Goal: Obtain resource: Download file/media

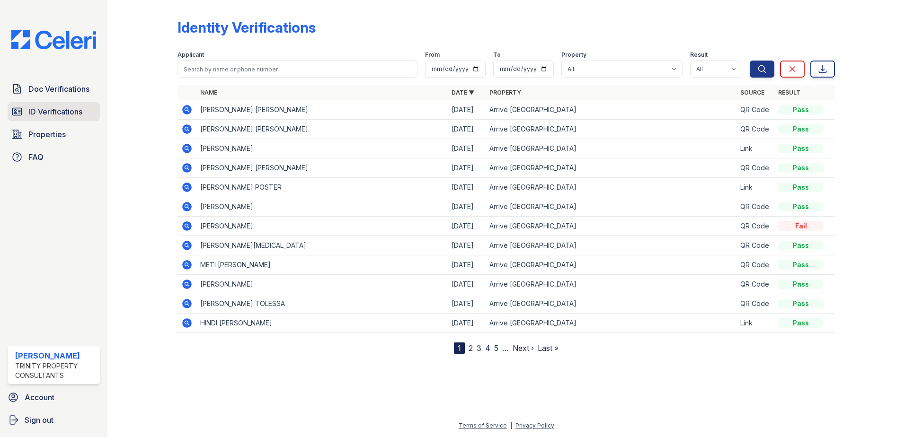
click at [64, 111] on span "ID Verifications" at bounding box center [55, 111] width 54 height 11
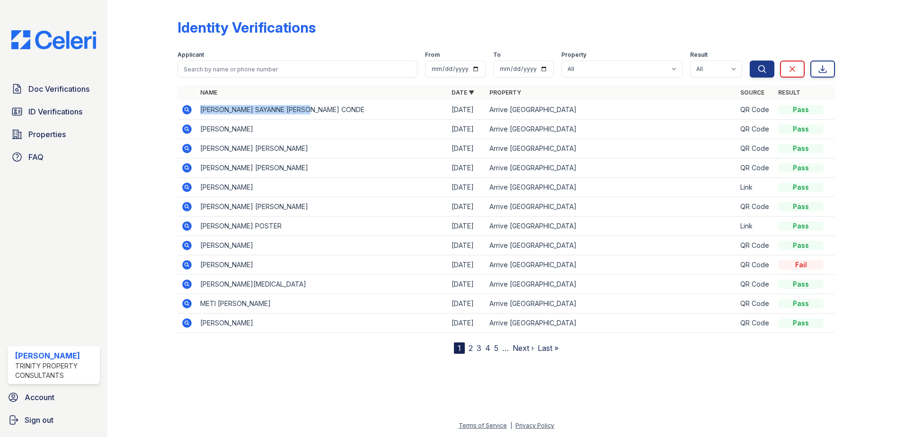
drag, startPoint x: 201, startPoint y: 110, endPoint x: 321, endPoint y: 111, distance: 119.8
click at [321, 111] on td "[PERSON_NAME] SAYANNE [PERSON_NAME] CONDE" at bounding box center [321, 109] width 251 height 19
drag, startPoint x: 321, startPoint y: 111, endPoint x: 287, endPoint y: 110, distance: 34.1
copy td "[PERSON_NAME] SAYANNE [PERSON_NAME] CONDE"
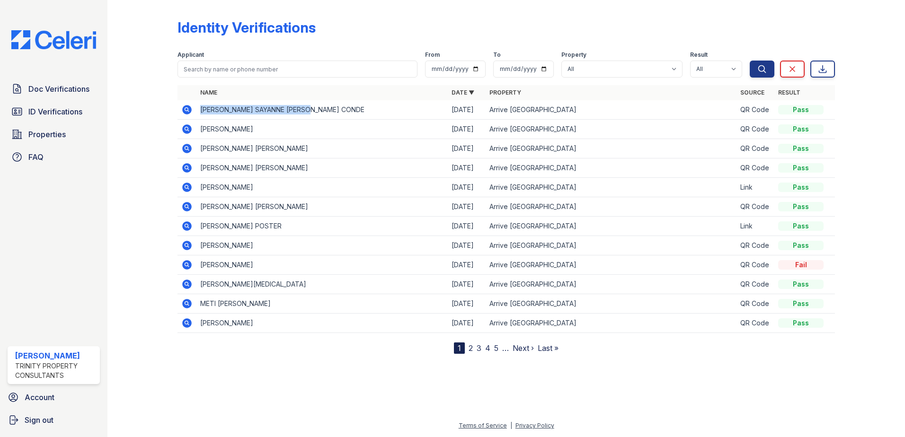
click at [184, 113] on icon at bounding box center [186, 109] width 9 height 9
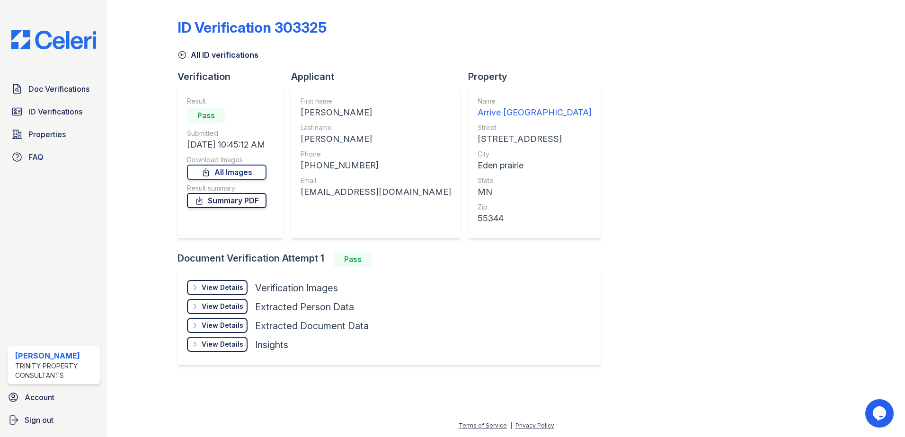
click at [230, 201] on link "Summary PDF" at bounding box center [227, 200] width 80 height 15
click at [217, 173] on link "All Images" at bounding box center [227, 172] width 80 height 15
click at [48, 110] on span "ID Verifications" at bounding box center [55, 111] width 54 height 11
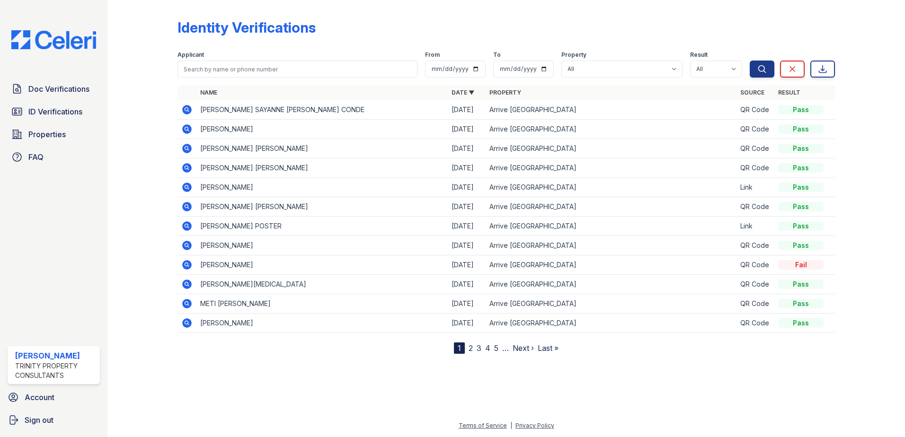
drag, startPoint x: 198, startPoint y: 128, endPoint x: 356, endPoint y: 133, distance: 157.2
click at [356, 133] on td "[PERSON_NAME]" at bounding box center [321, 129] width 251 height 19
drag, startPoint x: 356, startPoint y: 133, endPoint x: 286, endPoint y: 129, distance: 69.2
copy td "[PERSON_NAME]"
click at [196, 132] on td "[PERSON_NAME]" at bounding box center [321, 129] width 251 height 19
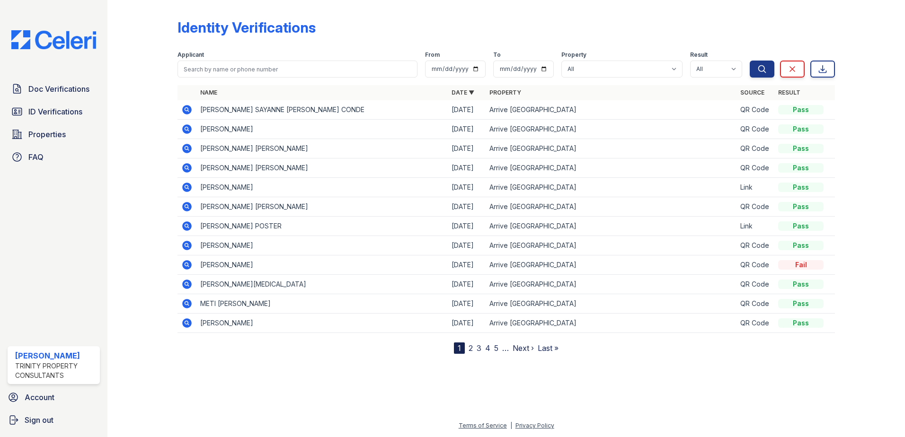
click at [218, 132] on td "[PERSON_NAME]" at bounding box center [321, 129] width 251 height 19
click at [186, 127] on icon at bounding box center [186, 129] width 11 height 11
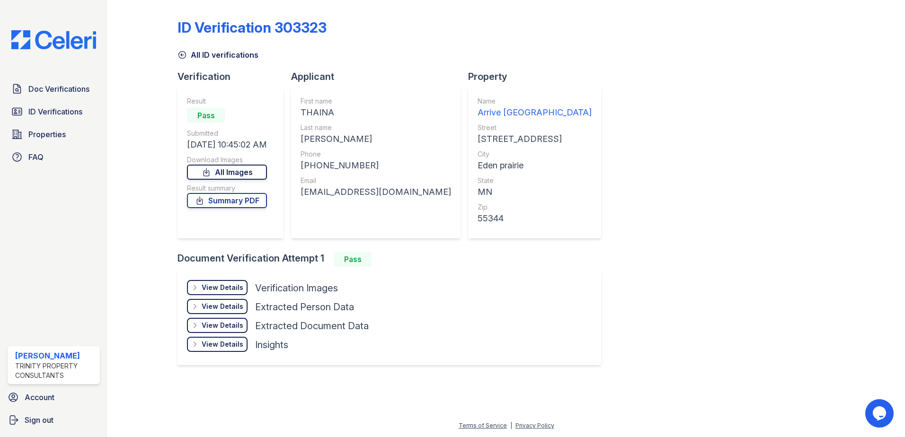
click at [247, 175] on link "All Images" at bounding box center [227, 172] width 80 height 15
click at [862, 254] on div at bounding box center [862, 191] width 55 height 375
drag, startPoint x: 250, startPoint y: 204, endPoint x: 269, endPoint y: 205, distance: 18.5
click at [250, 204] on link "Summary PDF" at bounding box center [227, 200] width 80 height 15
